Goal: Task Accomplishment & Management: Manage account settings

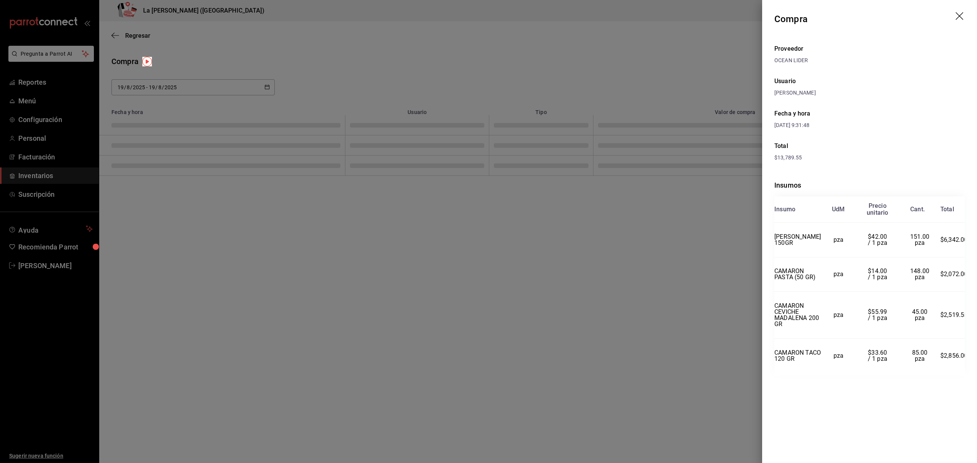
click at [963, 18] on icon "drag" at bounding box center [959, 16] width 9 height 9
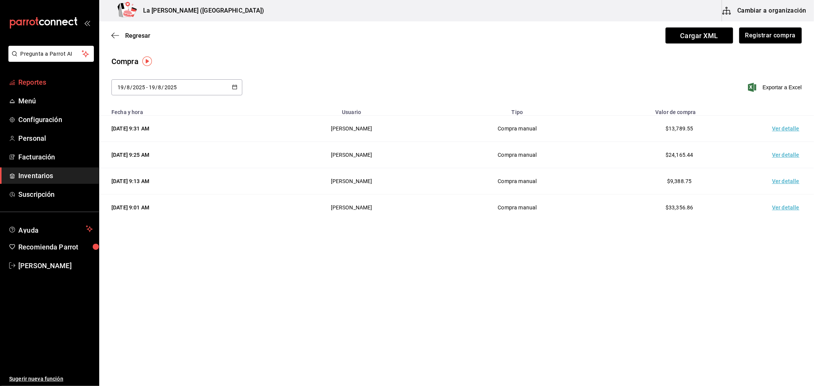
click at [41, 85] on span "Reportes" at bounding box center [55, 82] width 74 height 10
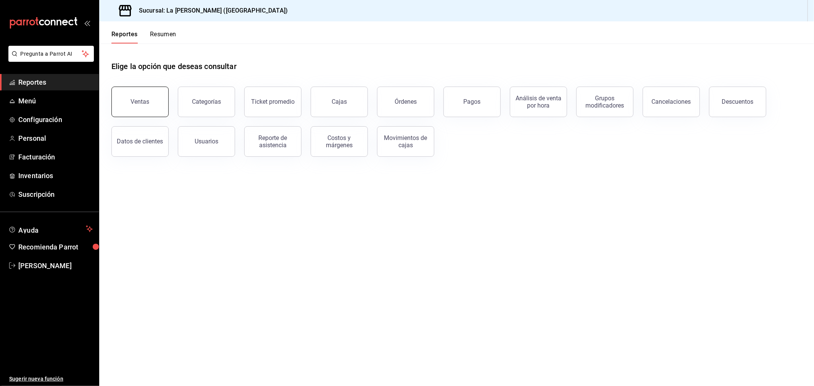
click at [155, 110] on button "Ventas" at bounding box center [139, 102] width 57 height 31
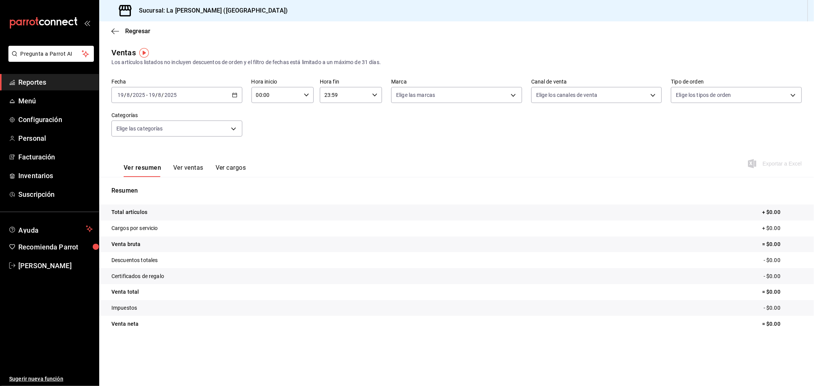
click at [229, 100] on div "[DATE] [DATE] - [DATE] [DATE]" at bounding box center [176, 95] width 131 height 16
click at [153, 189] on span "Rango de fechas" at bounding box center [147, 187] width 59 height 8
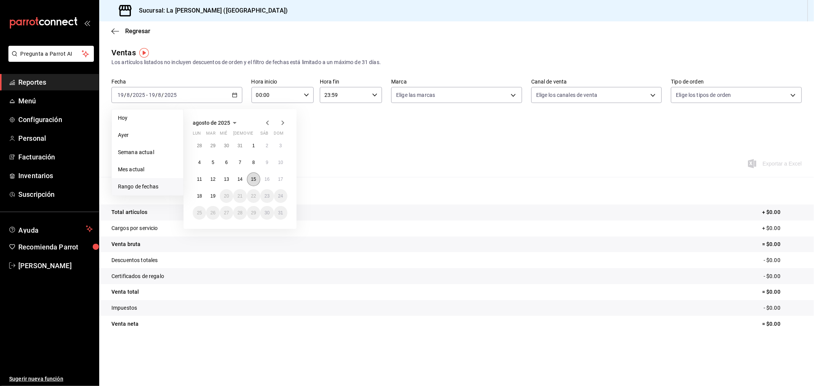
click at [253, 177] on abbr "15" at bounding box center [253, 179] width 5 height 5
click at [264, 177] on button "16" at bounding box center [266, 179] width 13 height 14
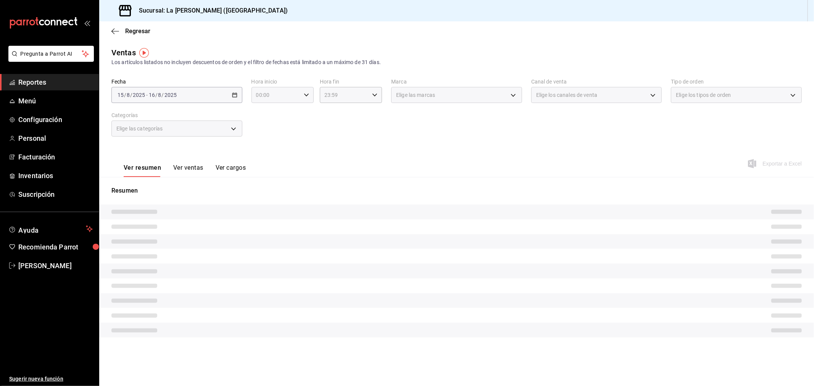
click at [283, 89] on input "00:00" at bounding box center [275, 94] width 49 height 15
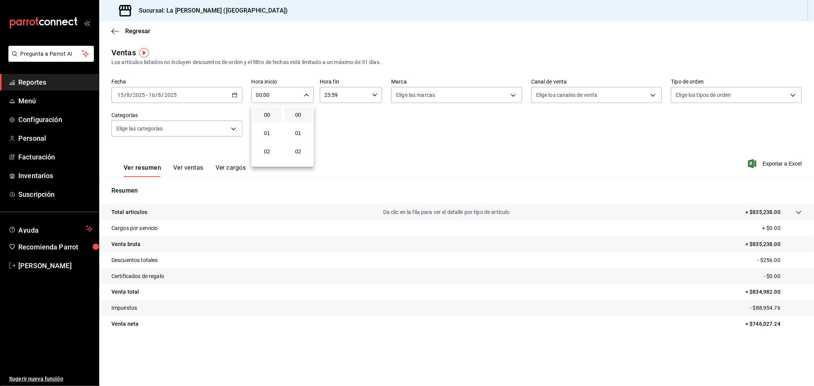
click at [195, 126] on div at bounding box center [407, 193] width 814 height 386
click at [194, 126] on body "Pregunta a Parrot AI Reportes Menú Configuración Personal Facturación Inventari…" at bounding box center [407, 193] width 814 height 386
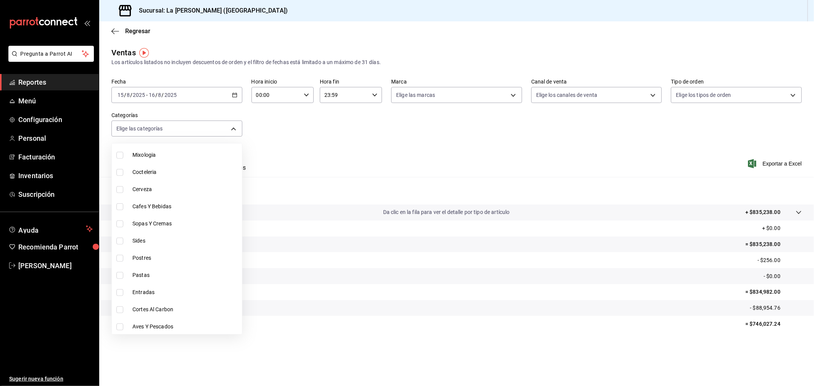
scroll to position [350, 0]
click at [223, 311] on span "Cortes Al Carbon" at bounding box center [185, 309] width 106 height 8
type input "999f802a-b8b1-4dcd-aac5-240a88f4f949"
checkbox input "true"
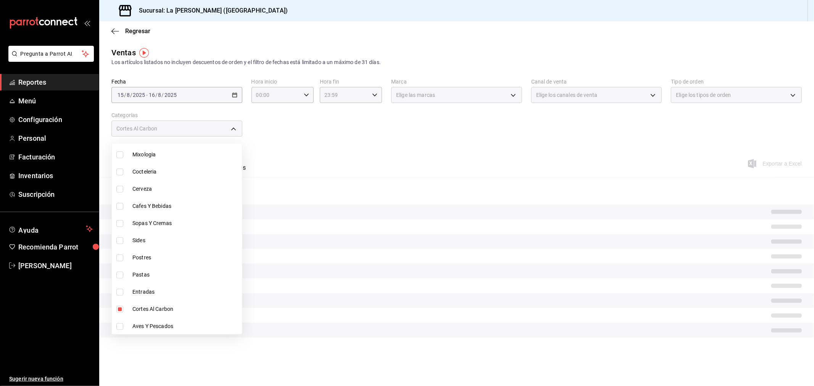
click at [281, 93] on div at bounding box center [407, 193] width 814 height 386
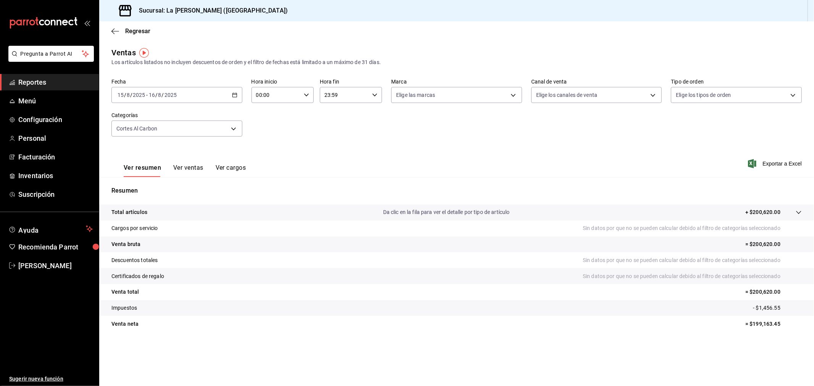
click at [278, 98] on input "00:00" at bounding box center [275, 94] width 49 height 15
click at [269, 163] on button "10" at bounding box center [267, 170] width 28 height 15
type input "10:00"
click at [351, 94] on div at bounding box center [407, 193] width 814 height 386
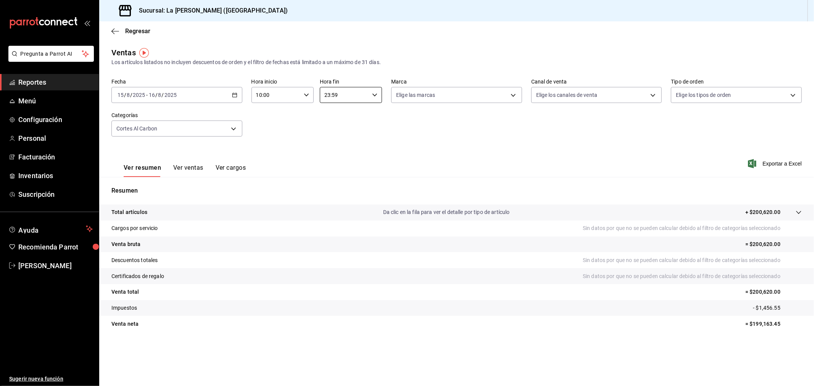
click at [351, 94] on input "23:59" at bounding box center [344, 94] width 49 height 15
click at [337, 115] on button "04" at bounding box center [335, 110] width 28 height 15
type input "04:59"
click at [448, 140] on div at bounding box center [407, 193] width 814 height 386
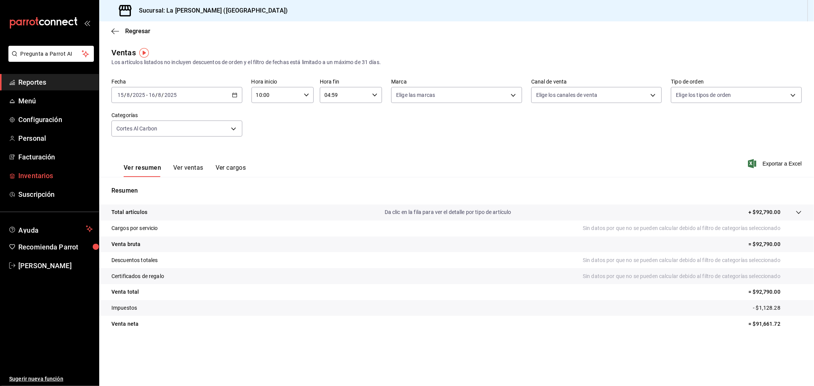
click at [48, 173] on span "Inventarios" at bounding box center [55, 176] width 74 height 10
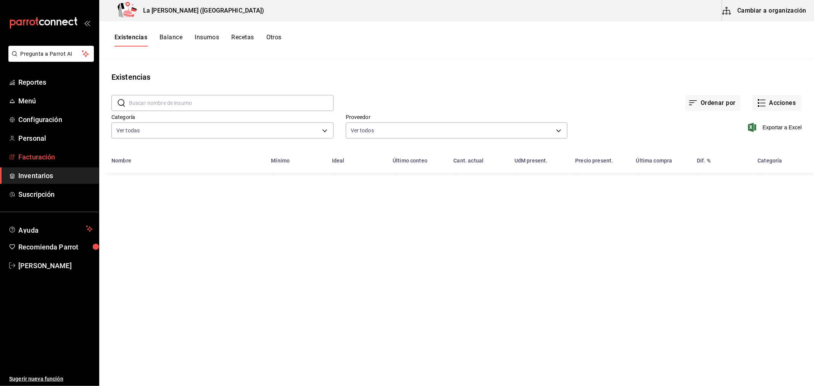
click at [61, 161] on span "Facturación" at bounding box center [55, 157] width 74 height 10
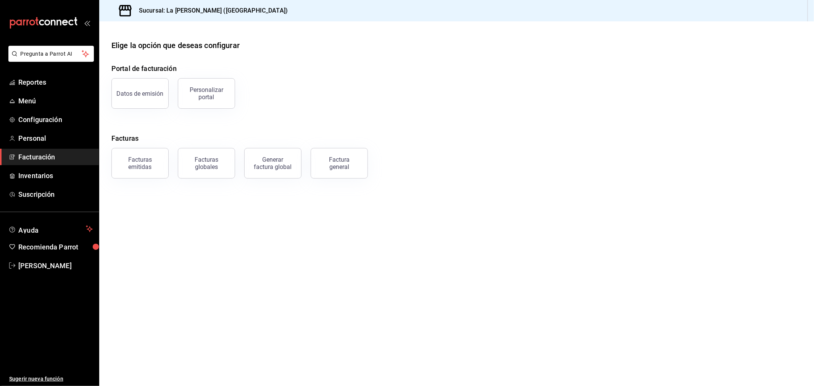
click at [140, 156] on div "Facturas emitidas" at bounding box center [139, 163] width 47 height 14
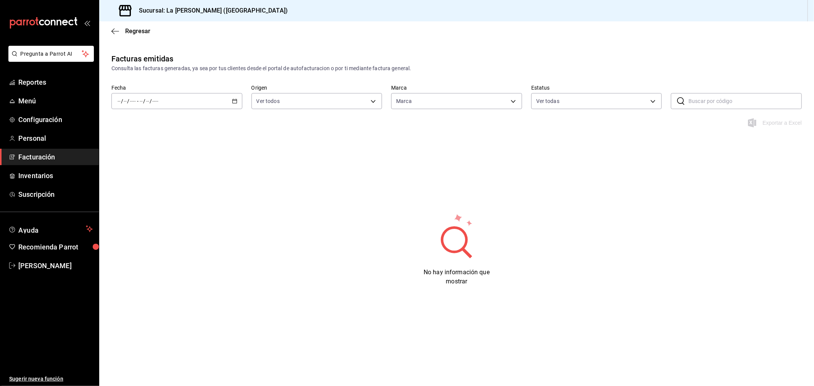
type input "768cf5f5-9f29-4846-9f23-2ee3d48c8f52"
click at [233, 105] on div "/ / - / /" at bounding box center [176, 101] width 131 height 16
click at [156, 218] on li "Rango de fechas" at bounding box center [147, 209] width 71 height 17
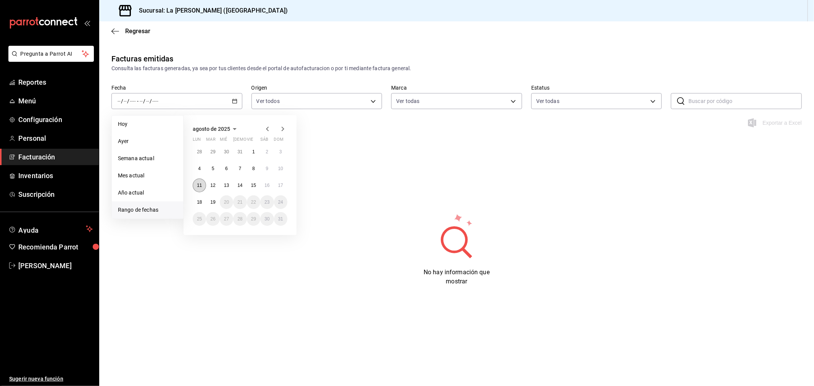
click at [203, 186] on button "11" at bounding box center [199, 186] width 13 height 14
click at [211, 197] on button "19" at bounding box center [212, 202] width 13 height 14
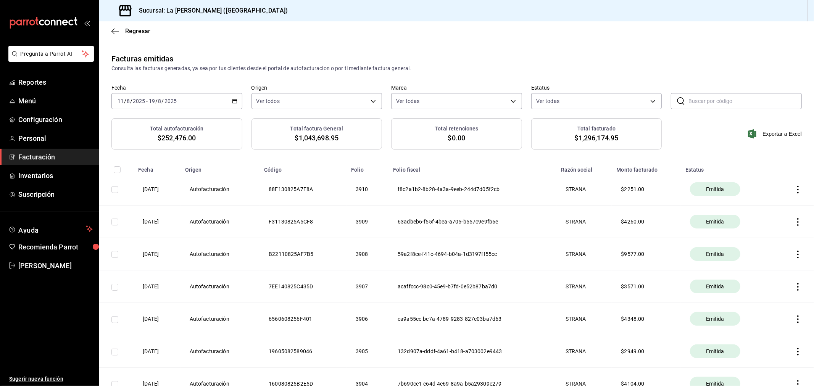
click at [478, 285] on th "acaffccc-98c0-45e9-b7fd-0e52b87ba7d0" at bounding box center [472, 287] width 168 height 32
click at [71, 158] on span "Facturación" at bounding box center [55, 157] width 74 height 10
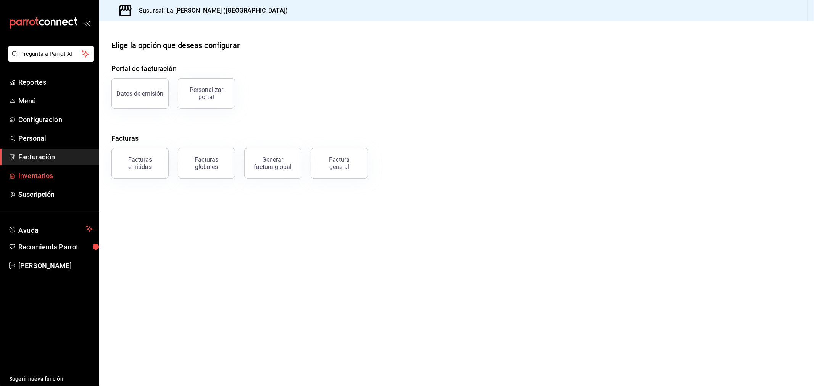
click at [68, 173] on span "Inventarios" at bounding box center [55, 176] width 74 height 10
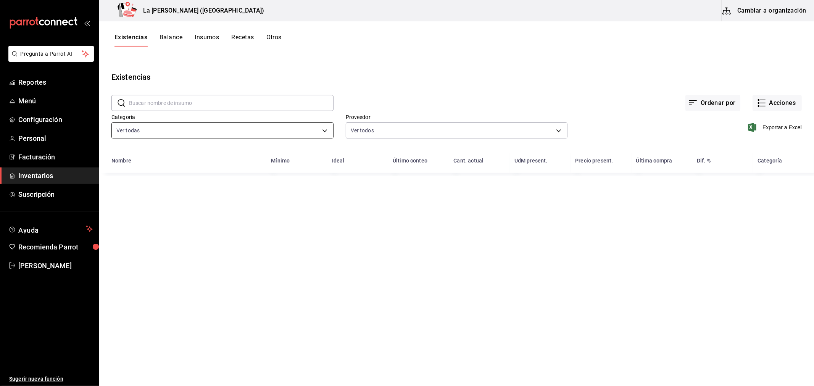
click at [206, 127] on body "Pregunta a Parrot AI Reportes Menú Configuración Personal Facturación Inventari…" at bounding box center [407, 190] width 814 height 381
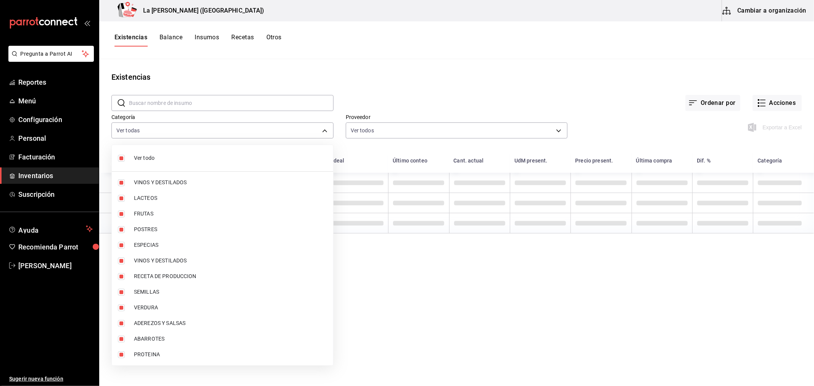
click at [200, 157] on span "Ver todo" at bounding box center [230, 158] width 193 height 8
checkbox input "false"
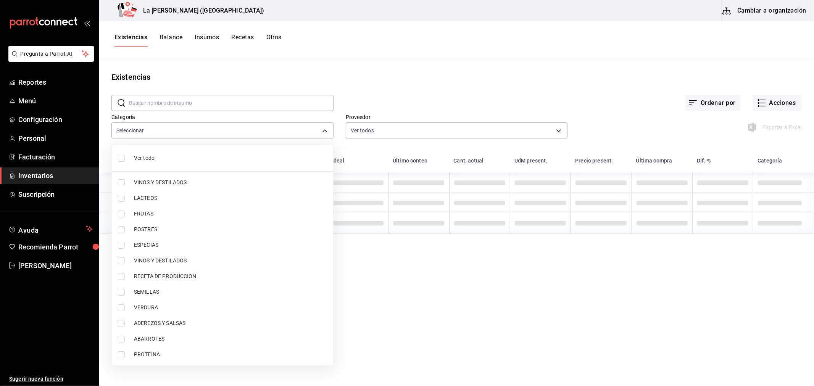
checkbox input "false"
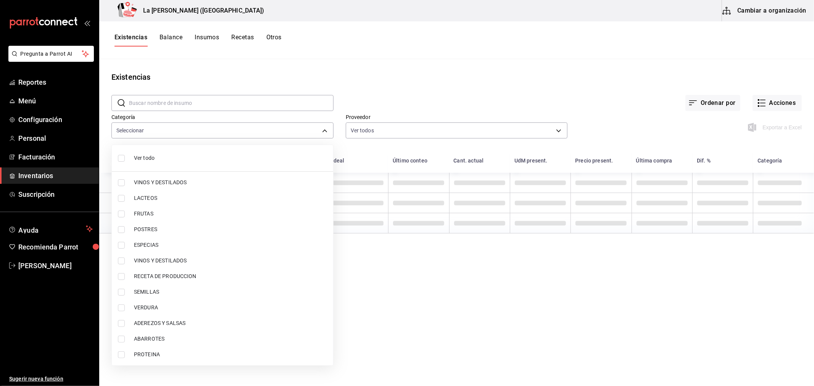
checkbox input "false"
click at [197, 177] on li "VINOS Y DESTILADOS" at bounding box center [222, 183] width 221 height 16
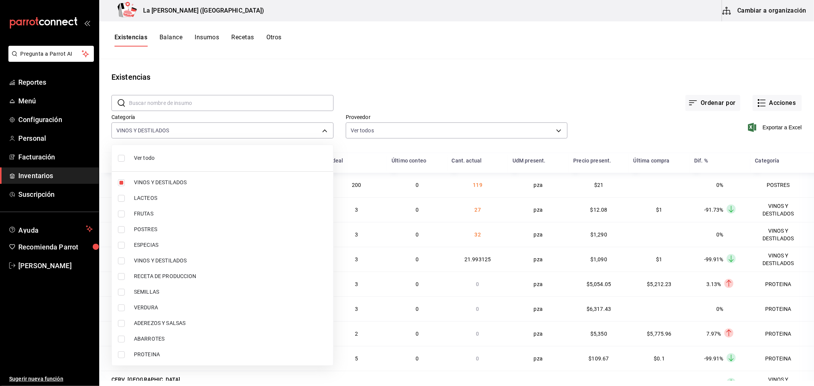
type input "be0ce7a6-2660-4f84-b744-857dbbbd8cf4"
checkbox input "true"
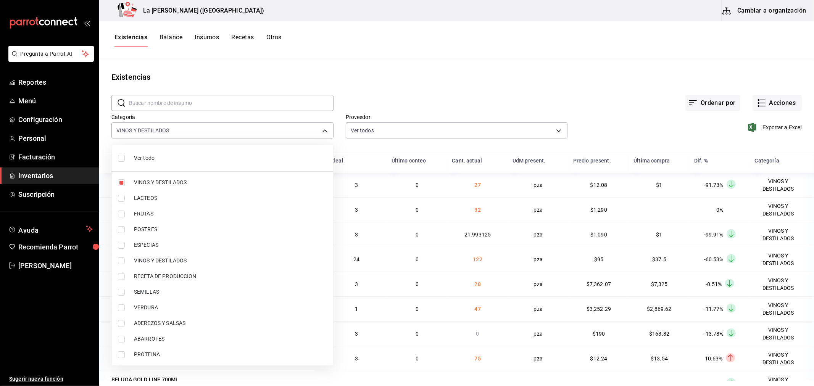
click at [182, 264] on span "VINOS Y DESTILADOS" at bounding box center [230, 261] width 193 height 8
type input "be0ce7a6-2660-4f84-b744-857dbbbd8cf4,6b144202-4515-49e4-b569-d22a29c80e26"
checkbox input "true"
click at [623, 104] on div at bounding box center [407, 193] width 814 height 386
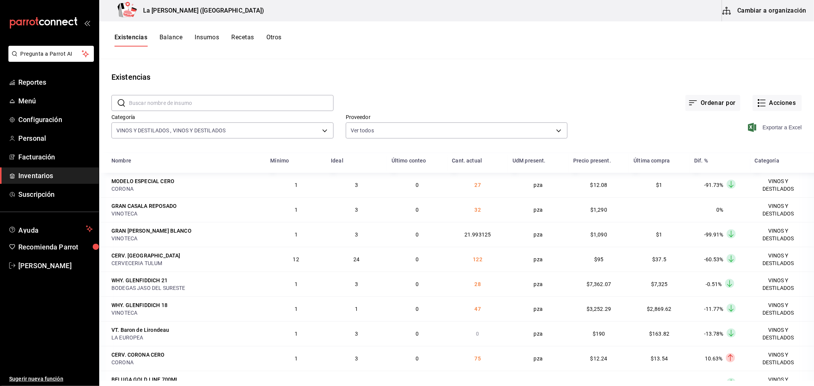
click at [749, 127] on icon "button" at bounding box center [752, 127] width 8 height 9
click at [472, 250] on td "122" at bounding box center [477, 259] width 61 height 25
